Goal: Answer question/provide support: Share knowledge or assist other users

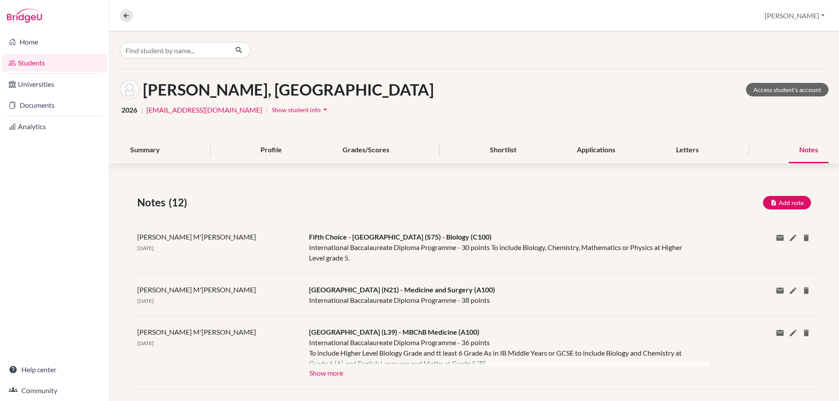
scroll to position [262, 0]
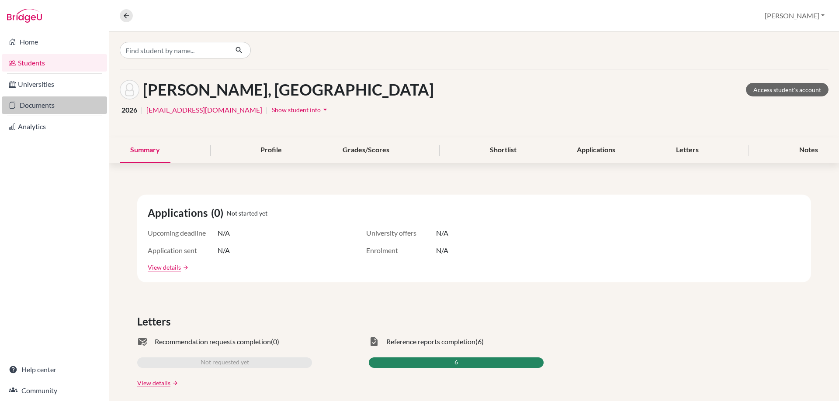
click at [41, 107] on link "Documents" at bounding box center [54, 105] width 105 height 17
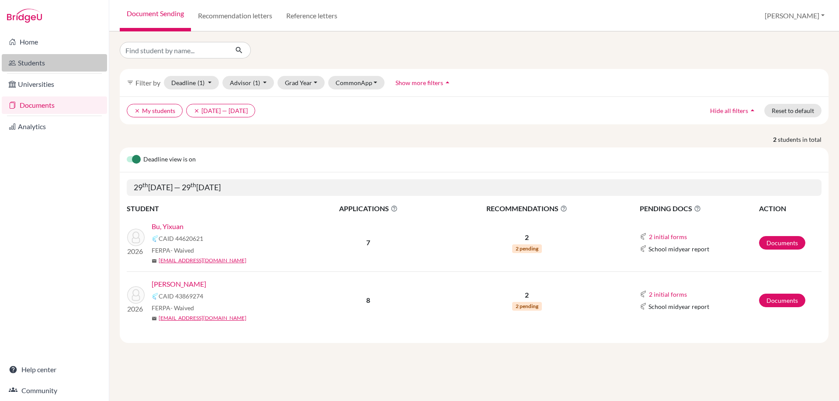
click at [19, 58] on link "Students" at bounding box center [54, 62] width 105 height 17
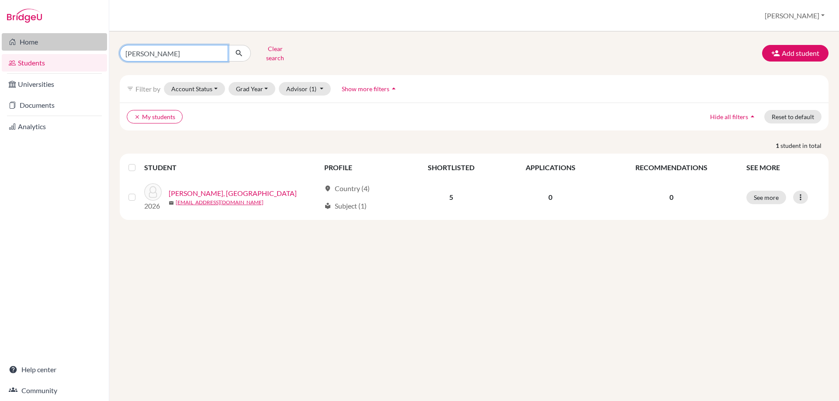
drag, startPoint x: 113, startPoint y: 50, endPoint x: 23, endPoint y: 38, distance: 90.8
click at [66, 50] on div "Home Students Universities Documents Analytics Help center Community Students o…" at bounding box center [419, 200] width 839 height 401
type input "yuhan"
click button "submit" at bounding box center [239, 53] width 23 height 17
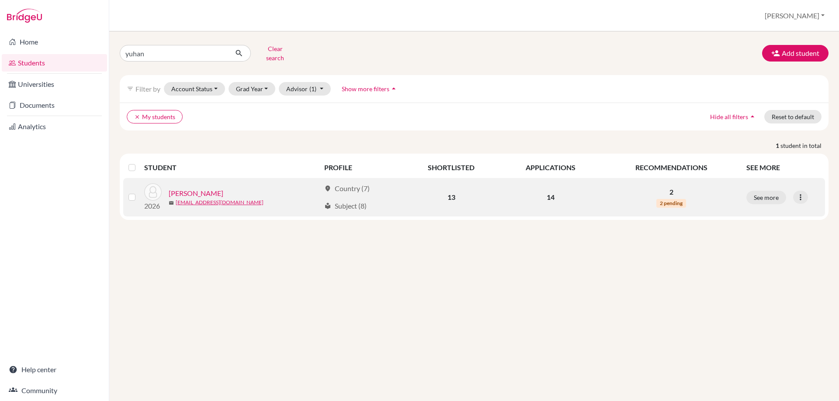
click at [185, 188] on link "Dai, Yuhan" at bounding box center [196, 193] width 55 height 10
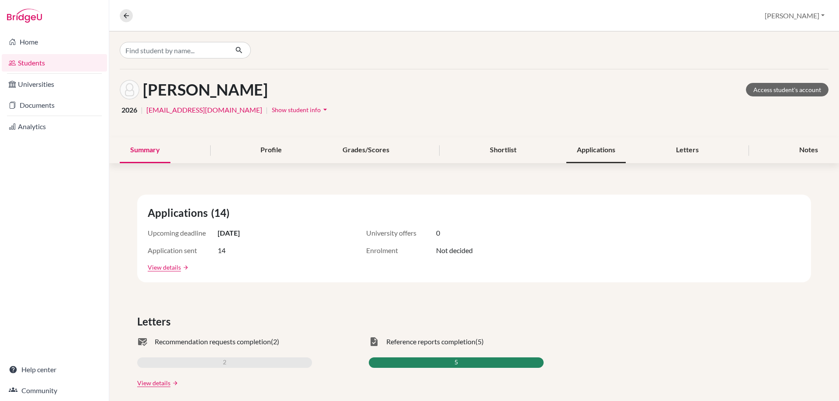
click at [597, 154] on div "Applications" at bounding box center [595, 151] width 59 height 26
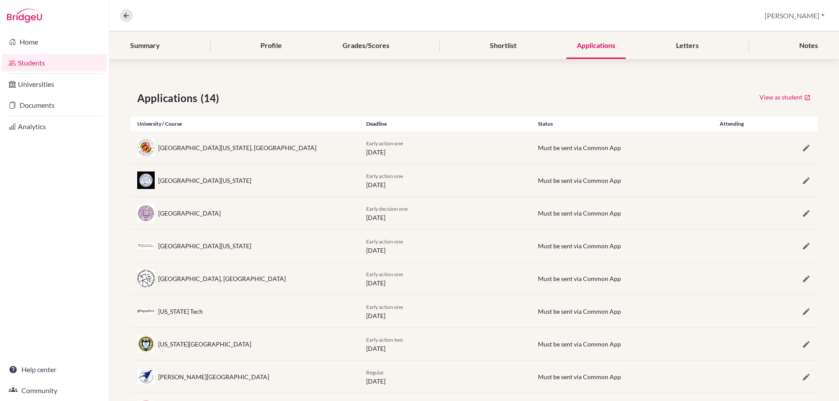
scroll to position [139, 0]
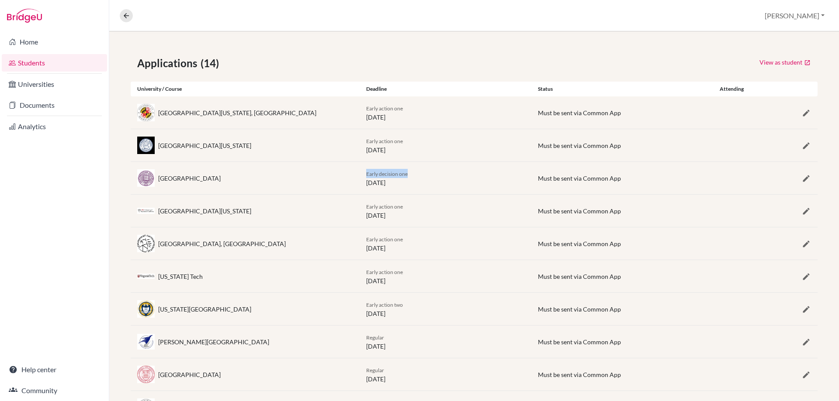
drag, startPoint x: 414, startPoint y: 173, endPoint x: 362, endPoint y: 173, distance: 52.0
click at [362, 173] on div "Early decision one 01 November 2025" at bounding box center [445, 178] width 172 height 18
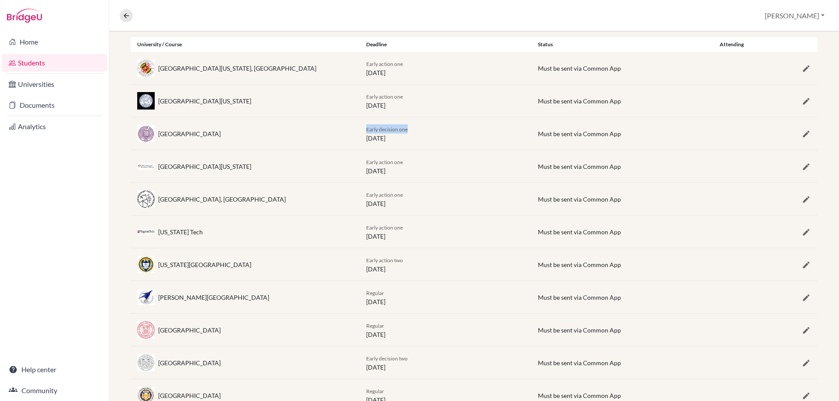
scroll to position [183, 0]
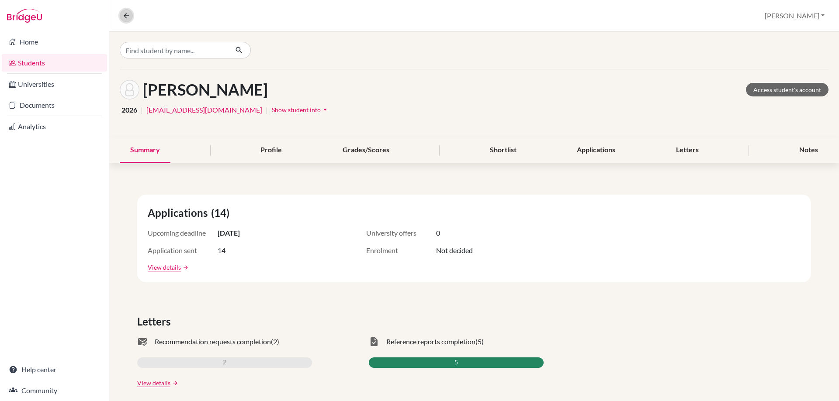
click at [130, 17] on icon at bounding box center [126, 16] width 8 height 8
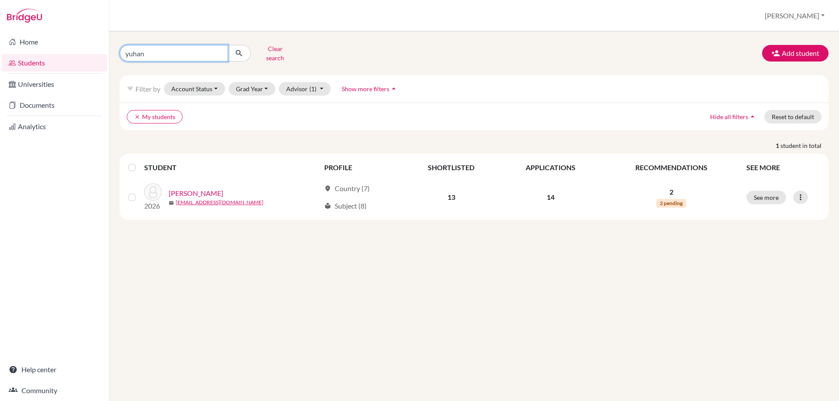
drag, startPoint x: 142, startPoint y: 47, endPoint x: 105, endPoint y: 52, distance: 37.0
click at [105, 52] on div "Home Students Universities Documents Analytics Help center Community Students o…" at bounding box center [419, 200] width 839 height 401
click at [148, 48] on input "yuhan" at bounding box center [174, 53] width 108 height 17
drag, startPoint x: 148, startPoint y: 48, endPoint x: 111, endPoint y: 48, distance: 36.7
click at [111, 48] on div "yuhan Clear search Add student filter_list Filter by Account Status Active acco…" at bounding box center [473, 216] width 729 height 370
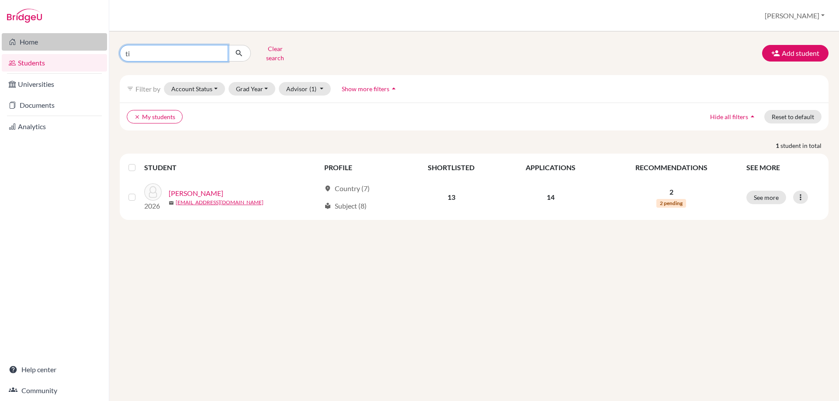
type input "tia"
click button "submit" at bounding box center [239, 53] width 23 height 17
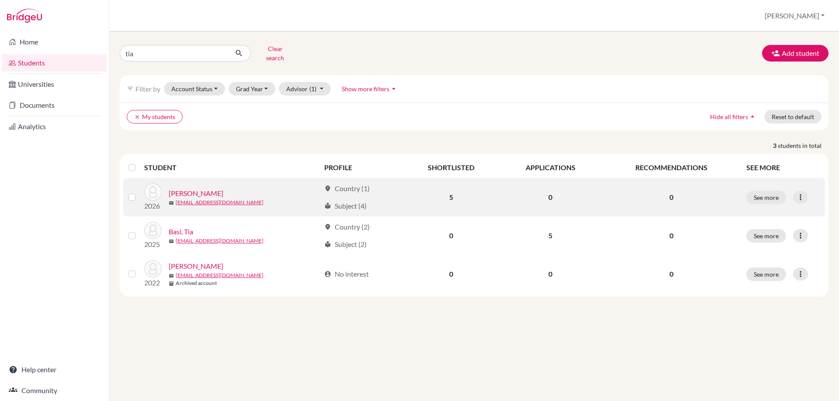
click at [188, 188] on link "Aitken, Tia" at bounding box center [196, 193] width 55 height 10
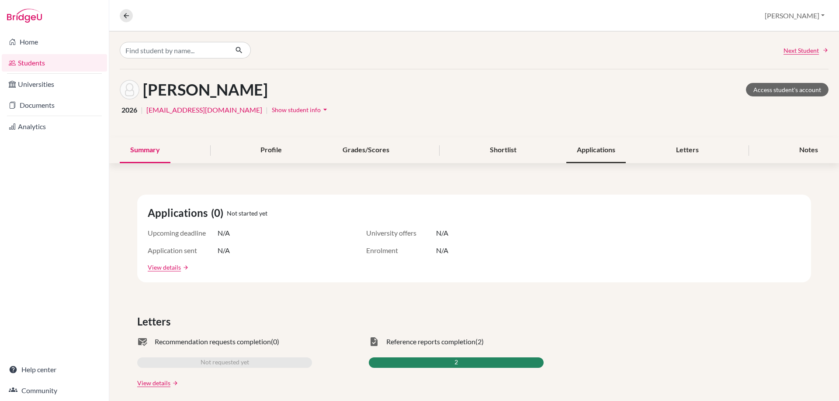
click at [608, 159] on div "Applications" at bounding box center [595, 151] width 59 height 26
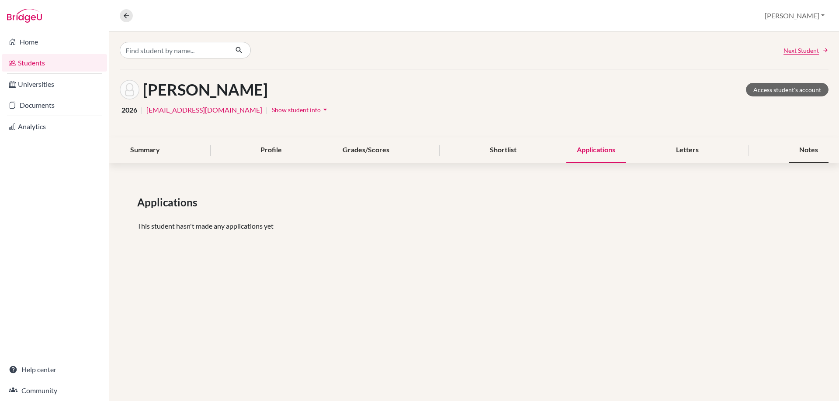
click at [801, 148] on div "Notes" at bounding box center [808, 151] width 40 height 26
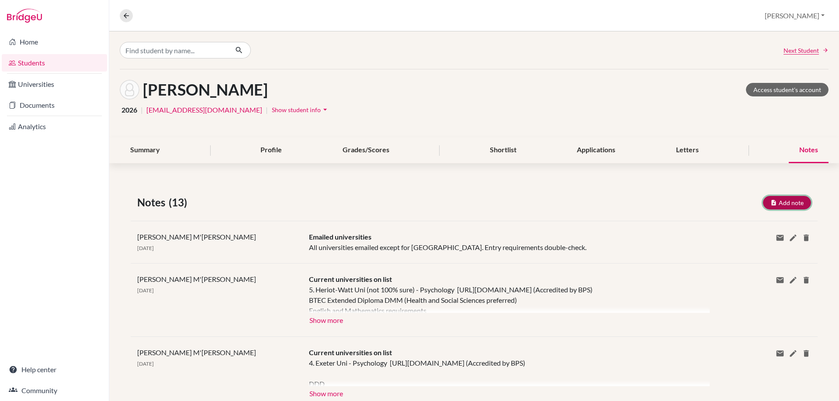
click at [771, 207] on button "Add note" at bounding box center [787, 203] width 48 height 14
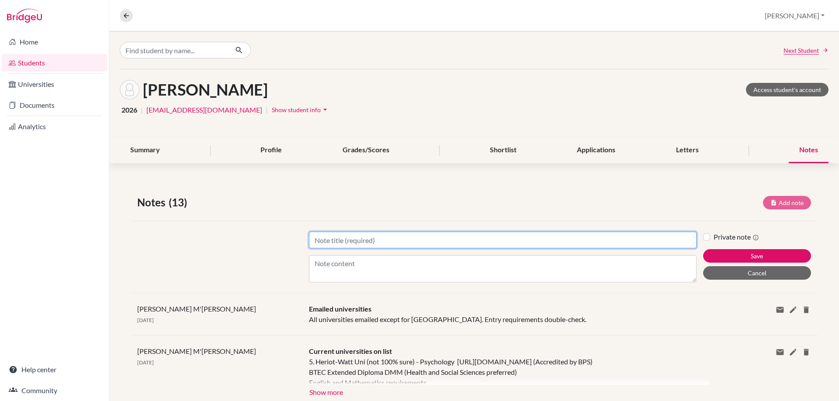
click at [346, 246] on input "Title" at bounding box center [502, 240] width 387 height 17
type input "Considering"
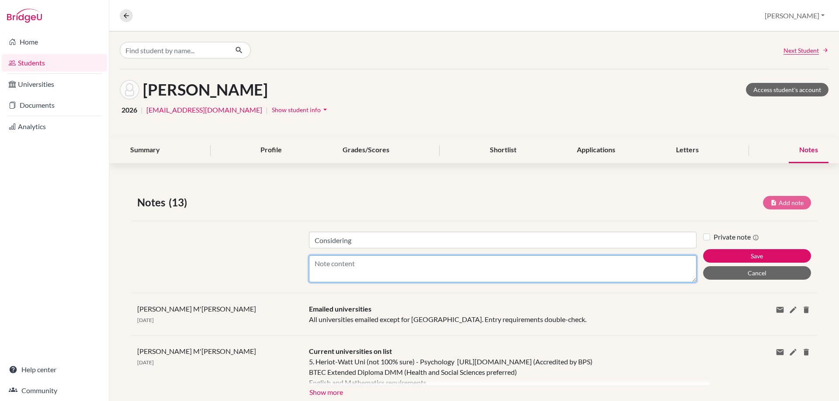
click at [336, 266] on textarea "Content" at bounding box center [502, 268] width 387 height 27
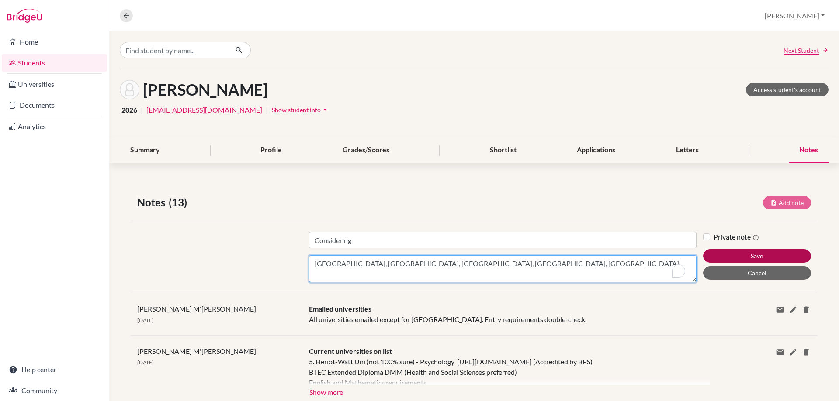
type textarea "Stirling, Loughborough, Exeter, Aberdeen, Manchester."
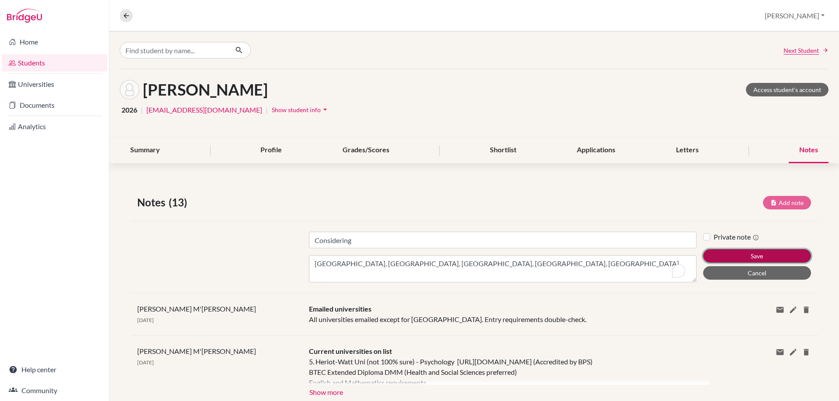
click at [718, 257] on button "Save" at bounding box center [757, 256] width 108 height 14
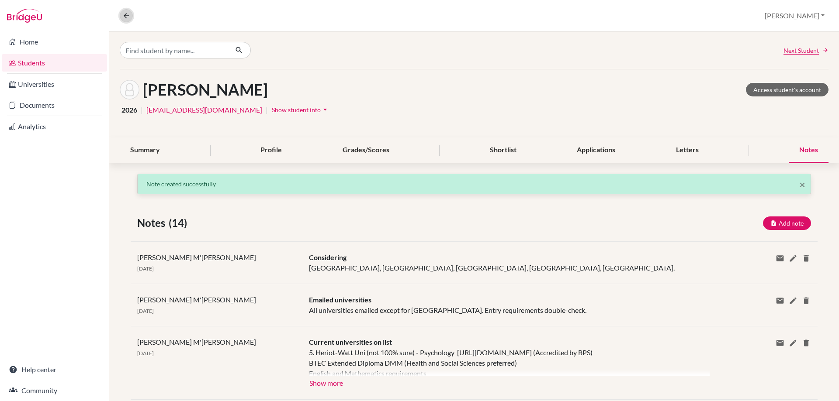
click at [128, 13] on icon at bounding box center [126, 16] width 8 height 8
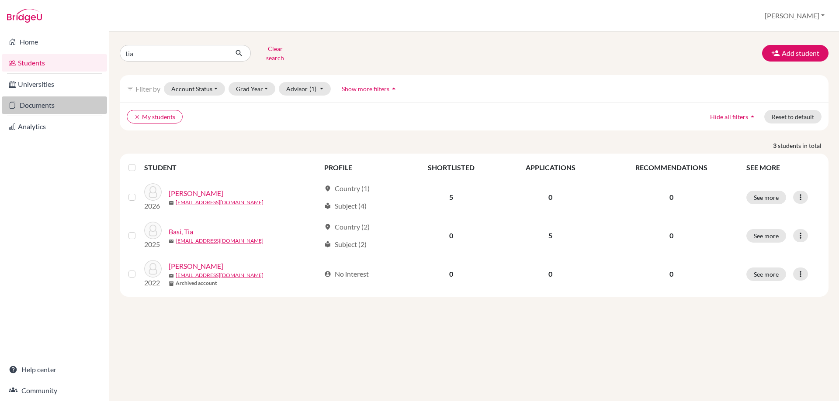
click at [40, 104] on link "Documents" at bounding box center [54, 105] width 105 height 17
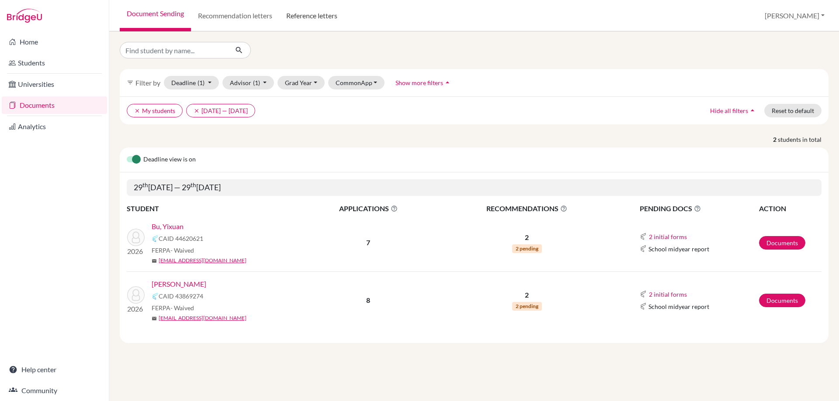
click at [304, 15] on link "Reference letters" at bounding box center [311, 15] width 65 height 31
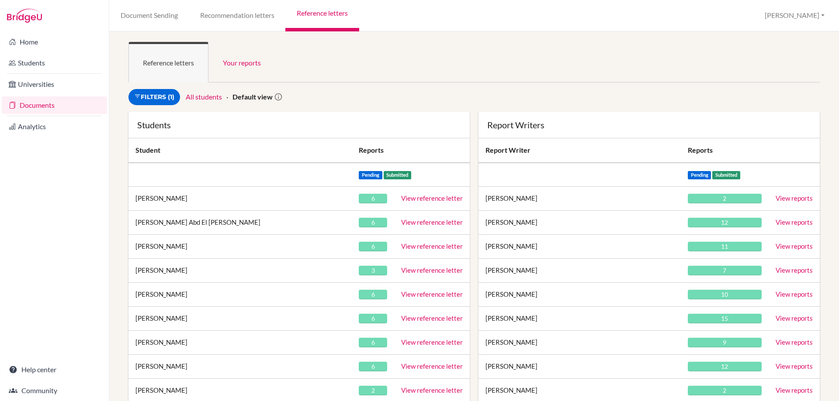
scroll to position [318, 0]
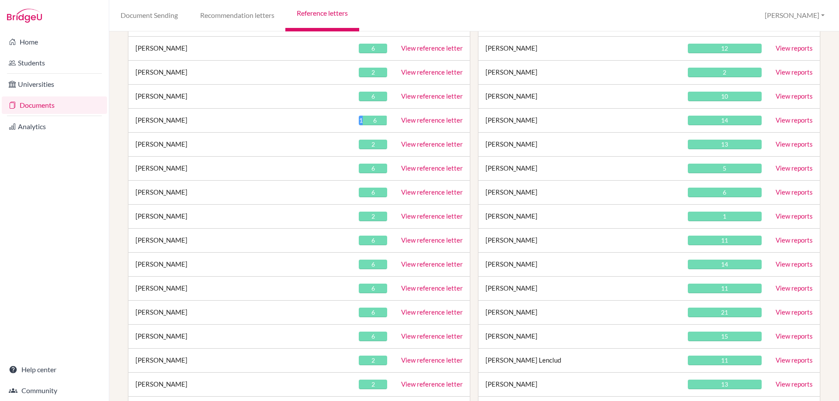
click at [406, 218] on link "View reference letter" at bounding box center [432, 216] width 62 height 8
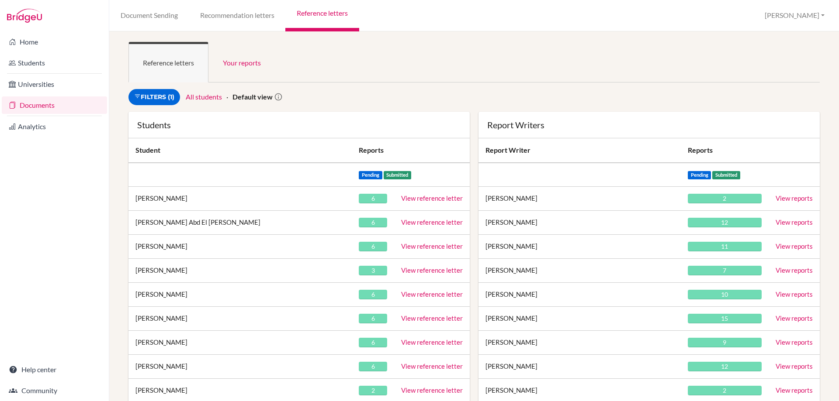
click at [297, 72] on ul "Reference letters Your reports" at bounding box center [473, 62] width 691 height 41
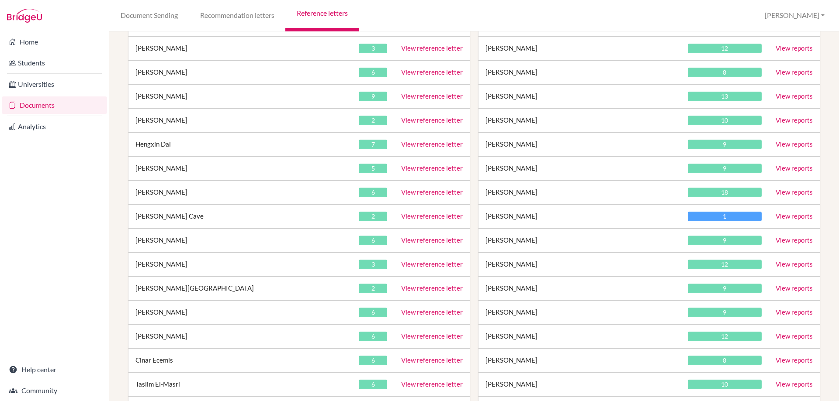
click at [437, 215] on link "View reference letter" at bounding box center [432, 216] width 62 height 8
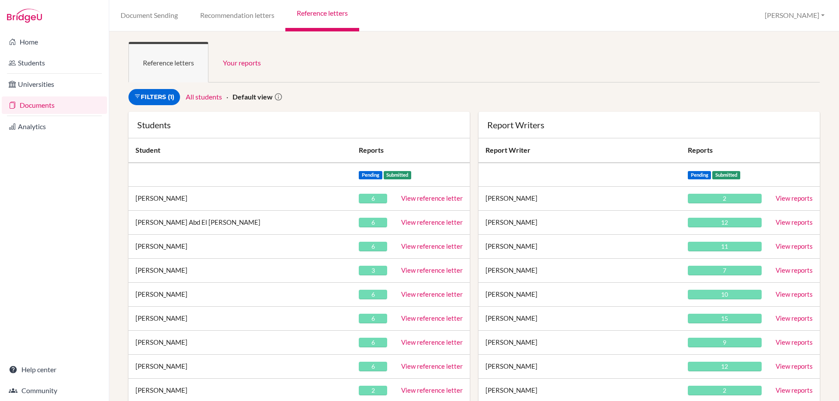
scroll to position [2336, 0]
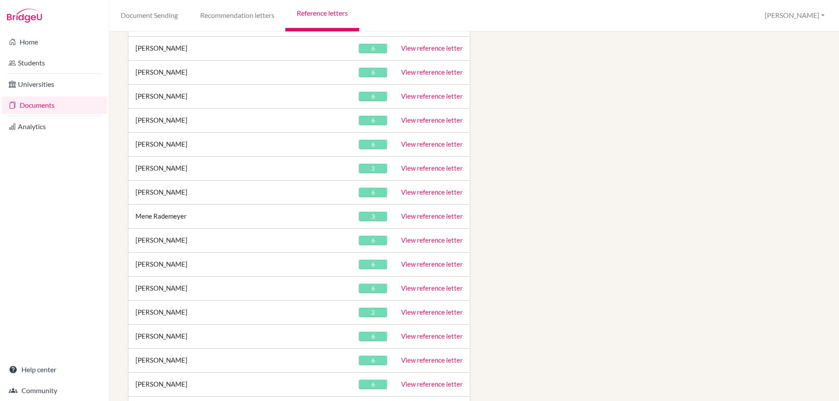
click at [426, 221] on td "View reference letter" at bounding box center [432, 217] width 76 height 24
click at [431, 215] on link "View reference letter" at bounding box center [432, 216] width 62 height 8
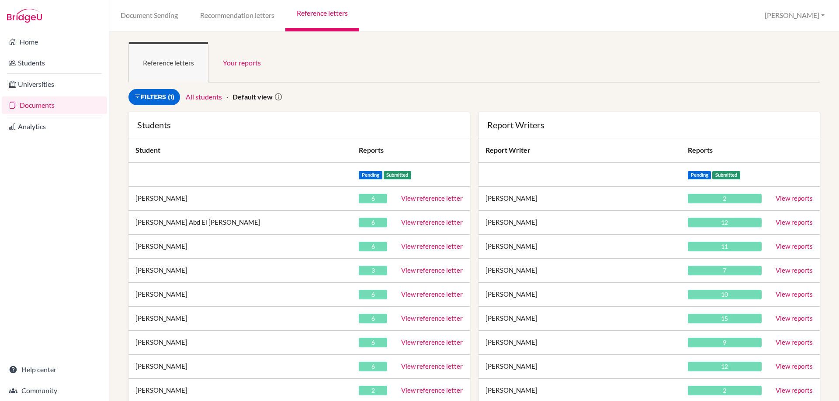
click at [364, 79] on ul "Reference letters Your reports" at bounding box center [473, 62] width 691 height 41
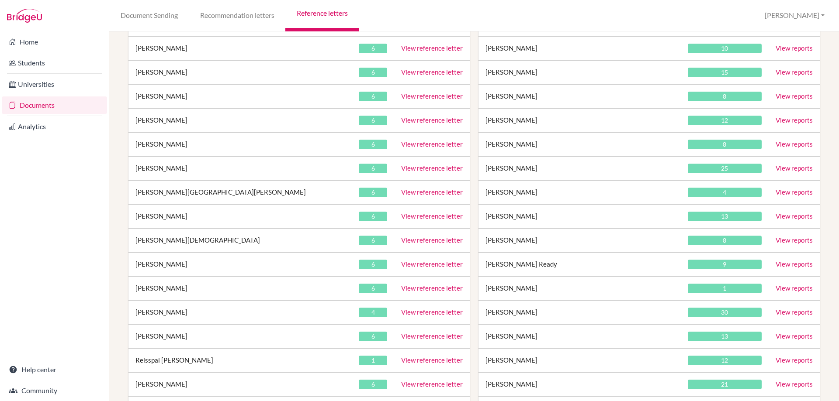
scroll to position [2384, 0]
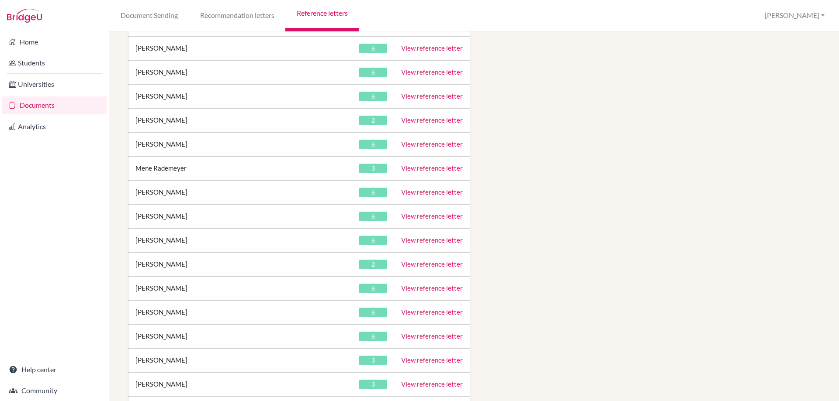
click at [418, 217] on link "View reference letter" at bounding box center [432, 216] width 62 height 8
